Goal: Entertainment & Leisure: Browse casually

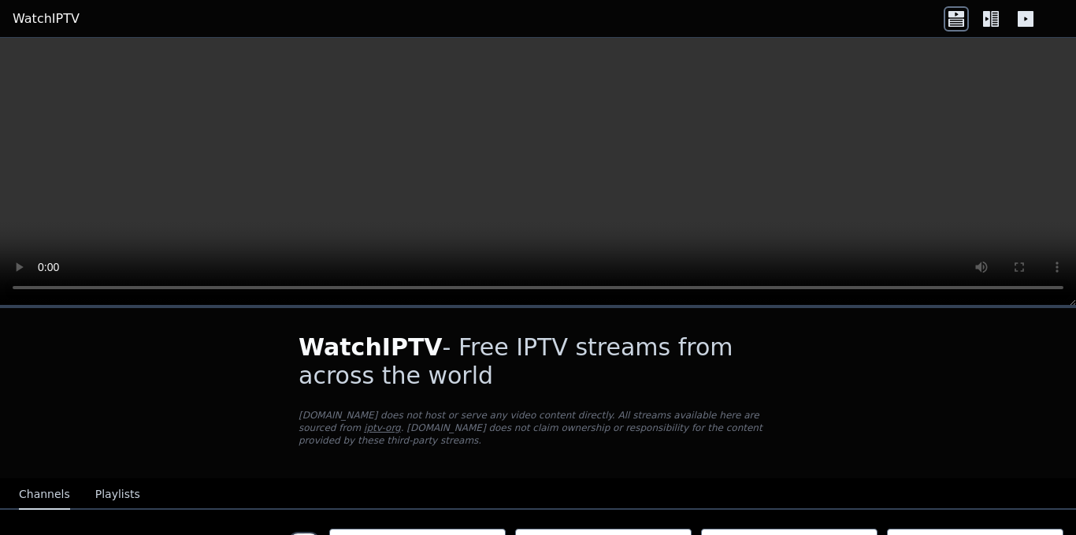
click at [989, 21] on icon at bounding box center [986, 19] width 7 height 16
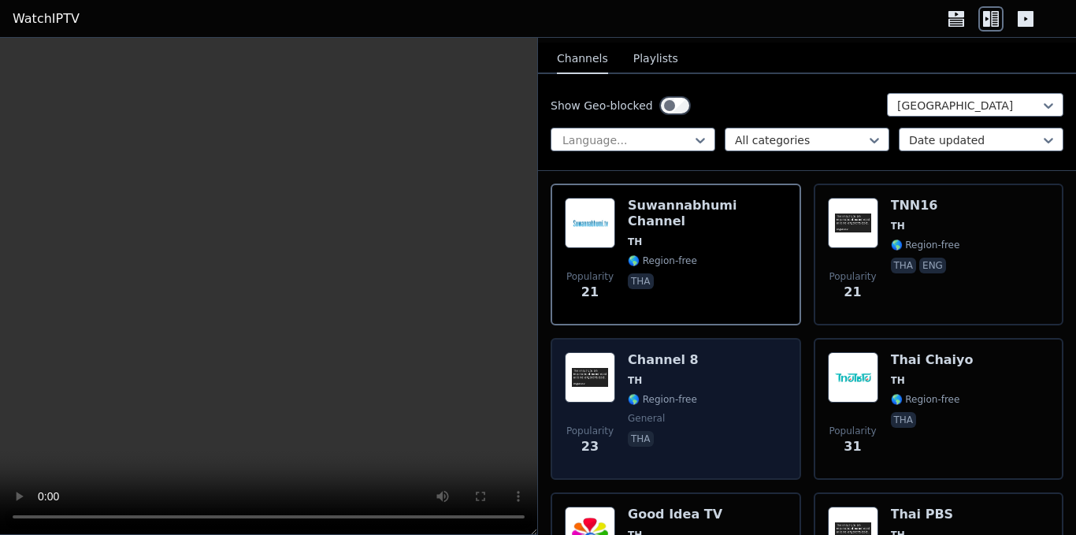
scroll to position [158, 0]
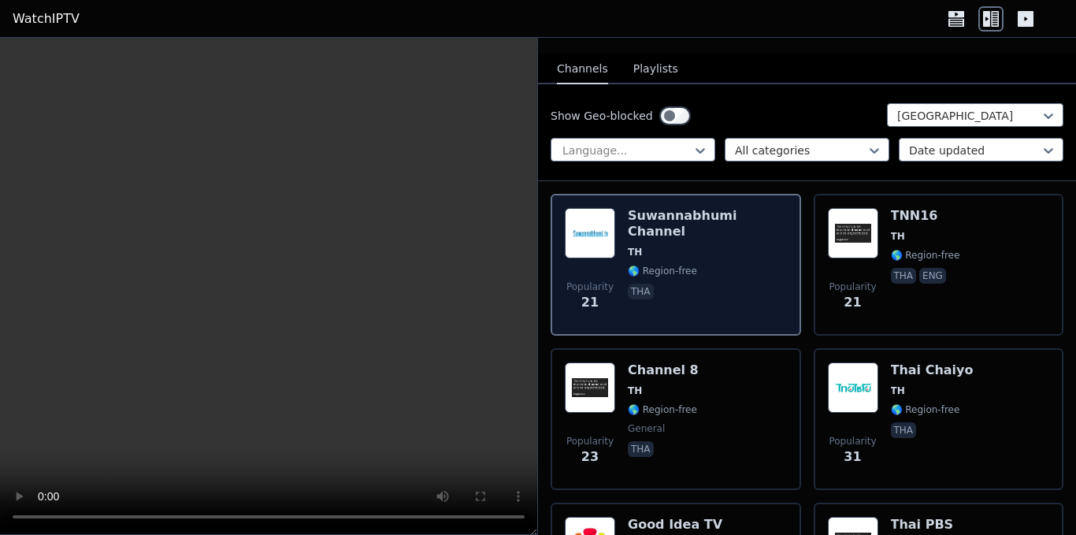
click at [719, 265] on span "🌎 Region-free" at bounding box center [707, 271] width 159 height 13
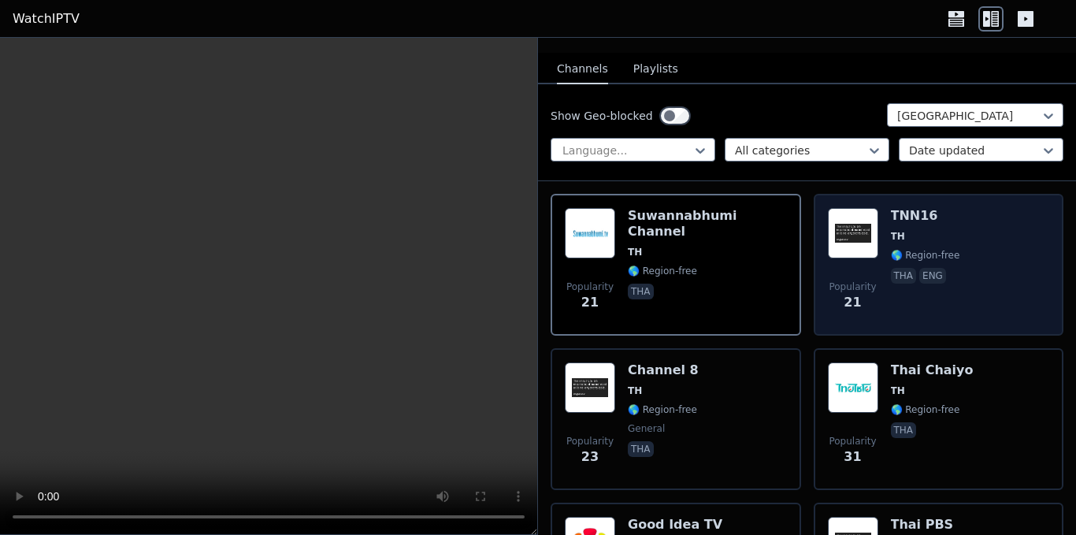
click at [932, 251] on div "TNN16 TH 🌎 Region-free tha eng" at bounding box center [925, 264] width 69 height 113
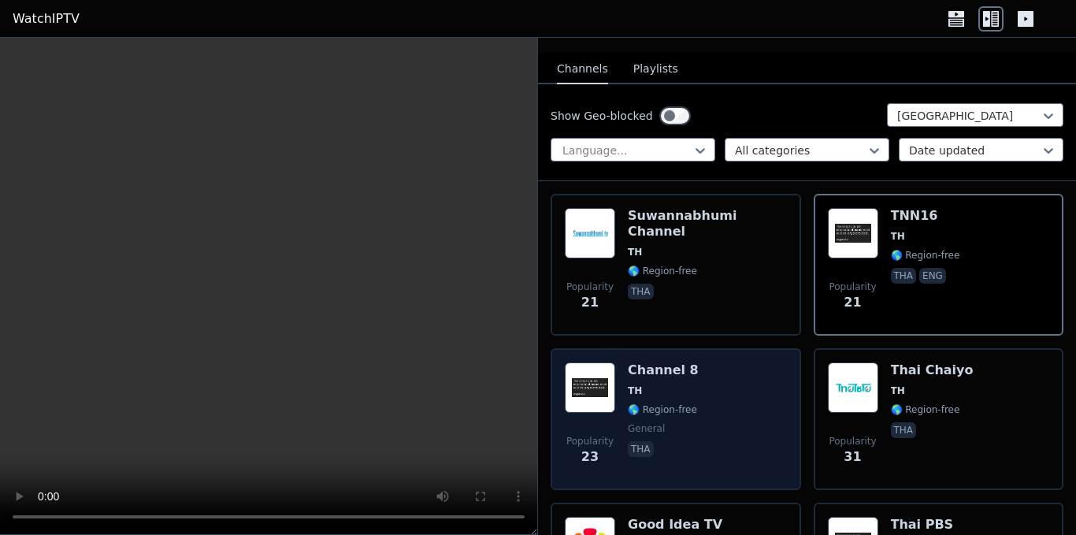
click at [718, 367] on div "Popularity 23 Channel 8 TH 🌎 Region-free general tha" at bounding box center [676, 418] width 222 height 113
click at [676, 403] on span "🌎 Region-free" at bounding box center [662, 409] width 69 height 13
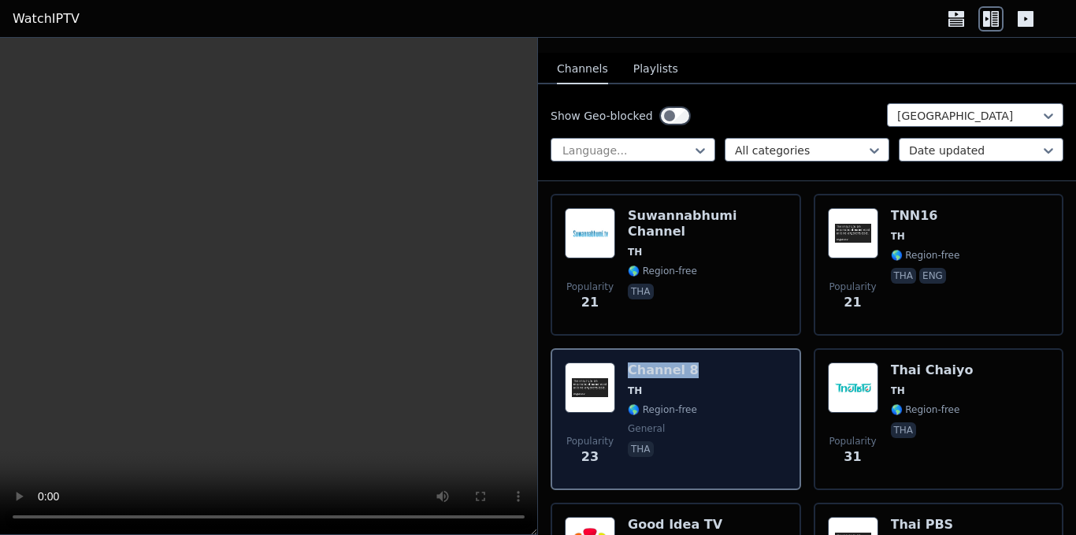
drag, startPoint x: 696, startPoint y: 353, endPoint x: 624, endPoint y: 354, distance: 72.5
click at [624, 362] on div "Popularity 23 Channel 8 TH 🌎 Region-free general tha" at bounding box center [676, 418] width 222 height 113
copy h6 "Channel 8"
